Goal: Navigation & Orientation: Find specific page/section

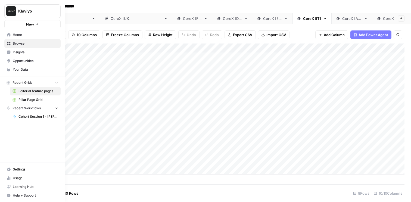
click at [23, 43] on span "Browse" at bounding box center [35, 43] width 45 height 5
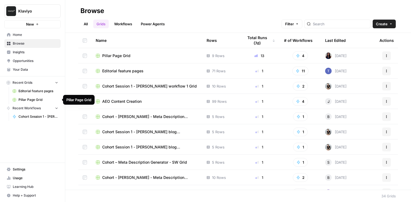
click at [33, 101] on span "Pillar Page Grid" at bounding box center [38, 99] width 40 height 5
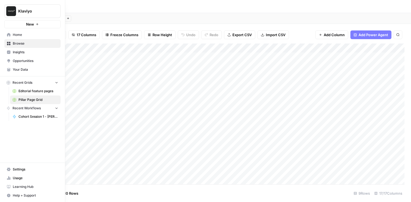
click at [29, 117] on span "Cohort Session 1 - [PERSON_NAME] blog metadescription" at bounding box center [38, 116] width 40 height 5
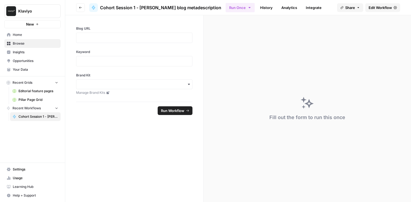
click at [32, 42] on span "Browse" at bounding box center [35, 43] width 45 height 5
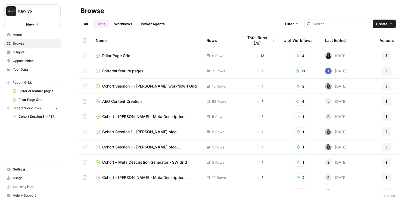
click at [120, 27] on link "Workflows" at bounding box center [123, 24] width 24 height 9
